Goal: Information Seeking & Learning: Find specific fact

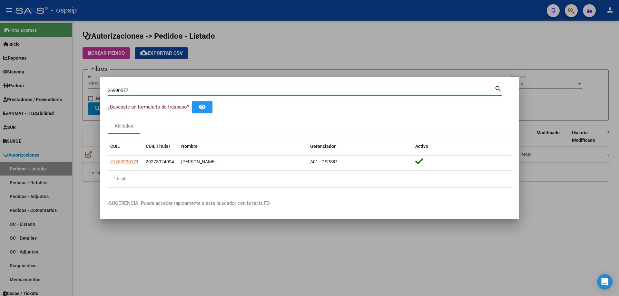
drag, startPoint x: 141, startPoint y: 91, endPoint x: 75, endPoint y: 40, distance: 83.3
click at [35, 55] on div "26990077 Buscar (apellido, dni, cuil, nro traspaso, cuit, obra social) search ¿…" at bounding box center [309, 148] width 619 height 296
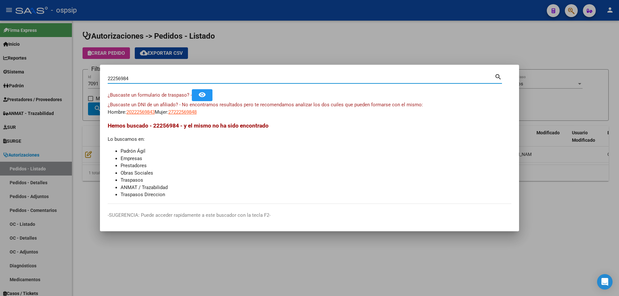
click at [124, 79] on input "22256984" at bounding box center [301, 79] width 387 height 6
type input "22256884"
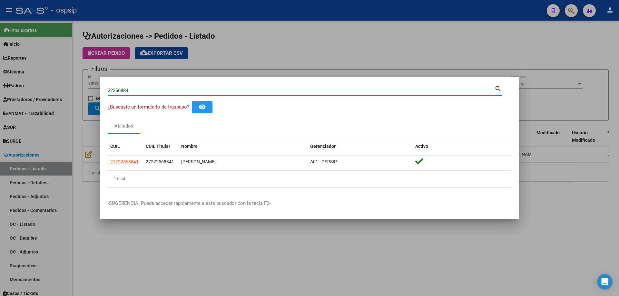
click at [120, 89] on input "22256884" at bounding box center [301, 91] width 387 height 6
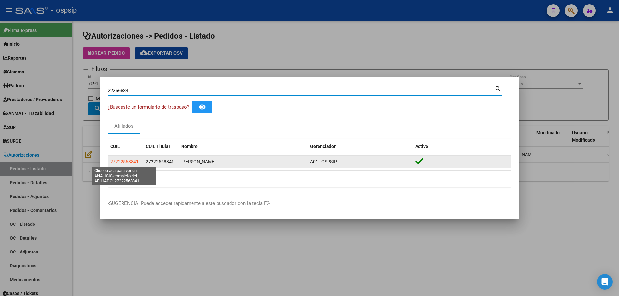
click at [126, 159] on span "27222568841" at bounding box center [124, 161] width 28 height 5
type textarea "27222568841"
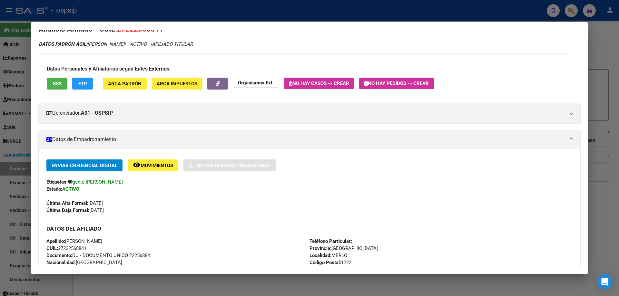
scroll to position [141, 0]
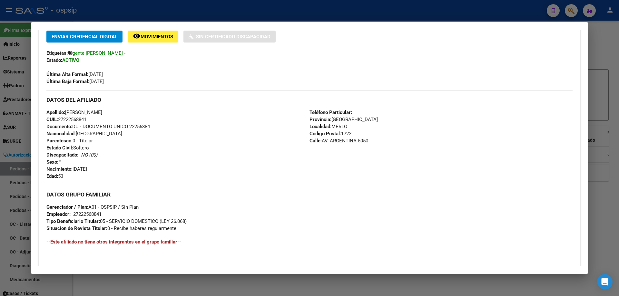
click at [148, 35] on span "Movimientos" at bounding box center [157, 37] width 33 height 6
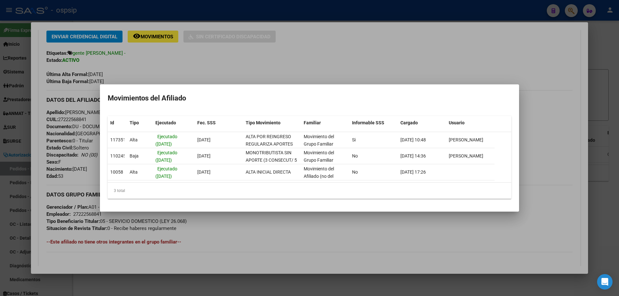
click at [230, 54] on div at bounding box center [309, 148] width 619 height 296
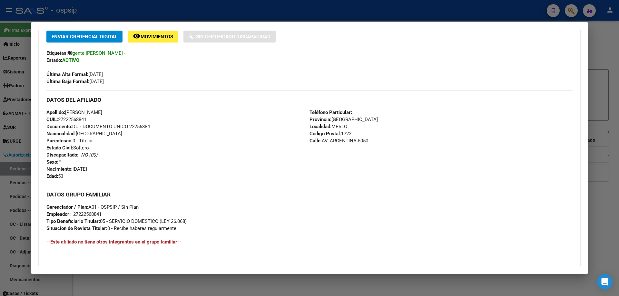
click at [139, 130] on span "Documento: DU - DOCUMENTO UNICO 22256884" at bounding box center [98, 127] width 104 height 6
click at [141, 127] on span "Documento: DU - DOCUMENTO UNICO 22256884" at bounding box center [98, 127] width 104 height 6
copy span "22256884"
click at [255, 9] on div at bounding box center [309, 148] width 619 height 296
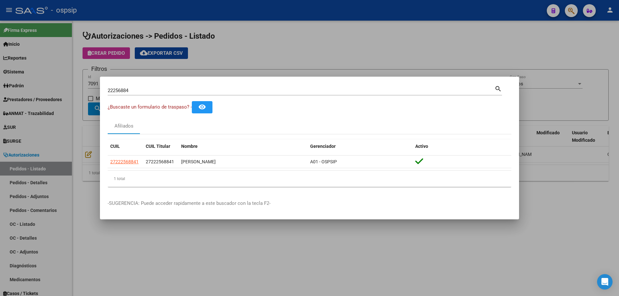
drag, startPoint x: 160, startPoint y: 88, endPoint x: 154, endPoint y: 90, distance: 6.1
click at [155, 90] on div "22256884 Buscar (apellido, dni, [PERSON_NAME], [PERSON_NAME], cuit, obra social)" at bounding box center [301, 91] width 387 height 10
paste input "7339368"
type input "27339368"
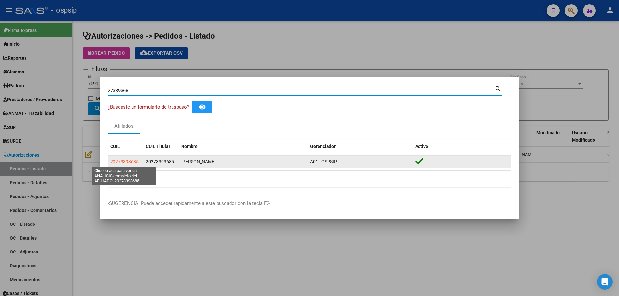
click at [126, 159] on span "20273393685" at bounding box center [124, 161] width 28 height 5
type textarea "20273393685"
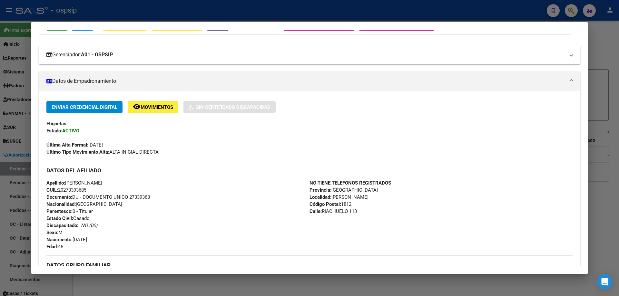
scroll to position [129, 0]
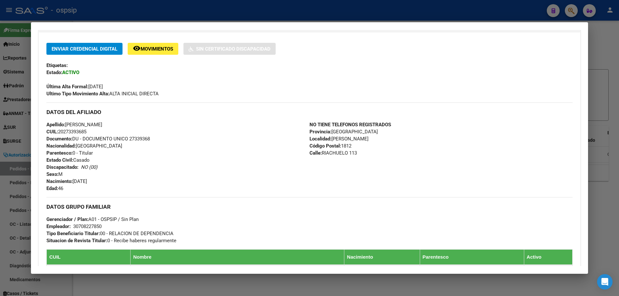
click at [141, 138] on span "Documento: DU - DOCUMENTO UNICO 27339368" at bounding box center [98, 139] width 104 height 6
copy span "27339368"
